Goal: Navigation & Orientation: Find specific page/section

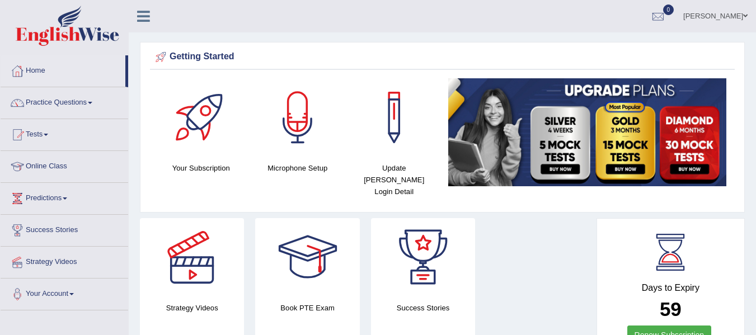
click at [144, 14] on icon at bounding box center [143, 16] width 13 height 15
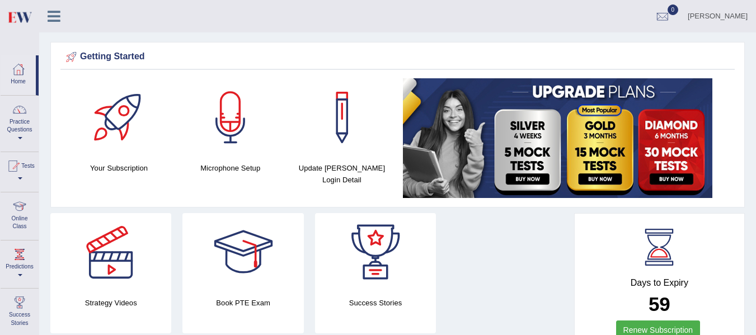
click at [144, 14] on div "[PERSON_NAME] Toggle navigation Username: Ricky2025 Access Type: Online Subscri…" at bounding box center [397, 16] width 717 height 32
click at [57, 18] on icon at bounding box center [54, 16] width 13 height 15
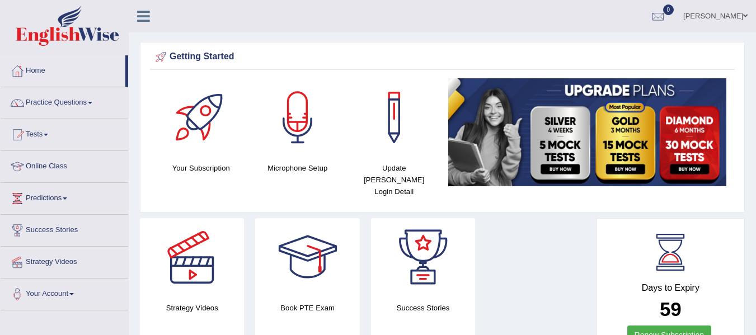
drag, startPoint x: 126, startPoint y: 64, endPoint x: 86, endPoint y: 64, distance: 40.3
click at [86, 64] on li "Home" at bounding box center [65, 71] width 128 height 32
click at [17, 69] on div at bounding box center [17, 71] width 17 height 17
click at [143, 16] on icon at bounding box center [143, 16] width 13 height 15
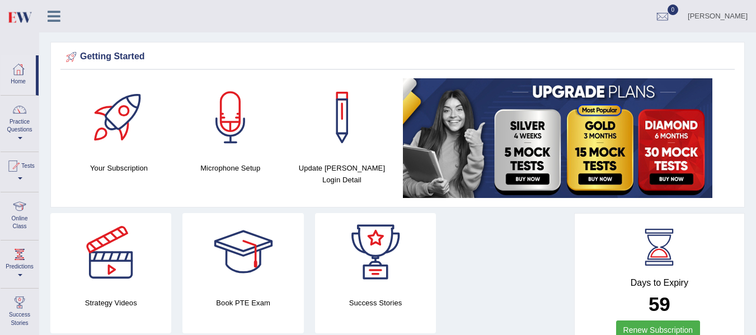
click at [51, 13] on icon at bounding box center [54, 16] width 13 height 15
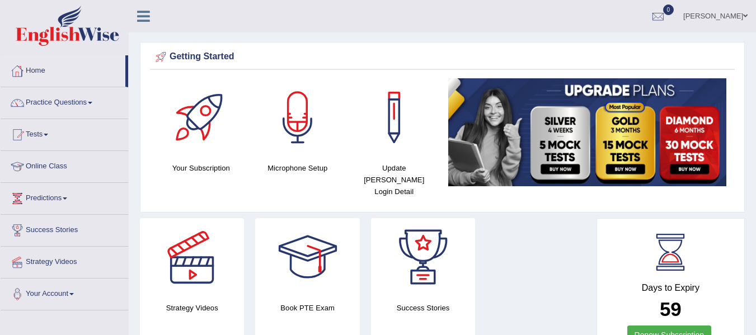
click at [24, 72] on div at bounding box center [17, 71] width 17 height 17
click at [143, 13] on icon at bounding box center [143, 16] width 13 height 15
